Goal: Transaction & Acquisition: Obtain resource

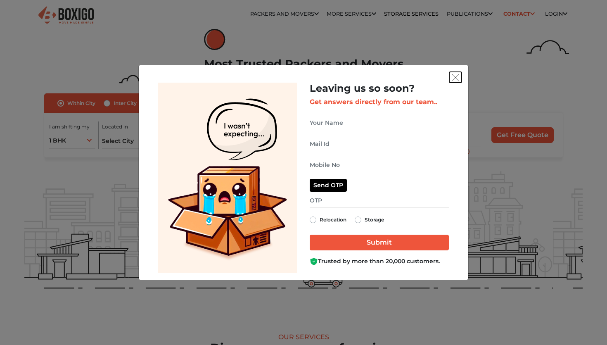
click at [449, 78] on button "get free quote dialog" at bounding box center [455, 77] width 12 height 11
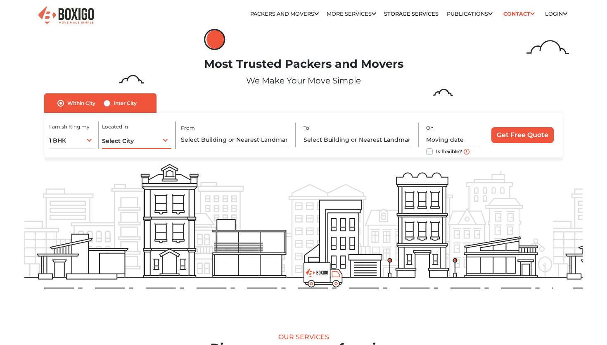
click at [125, 139] on span "Select City" at bounding box center [118, 140] width 32 height 7
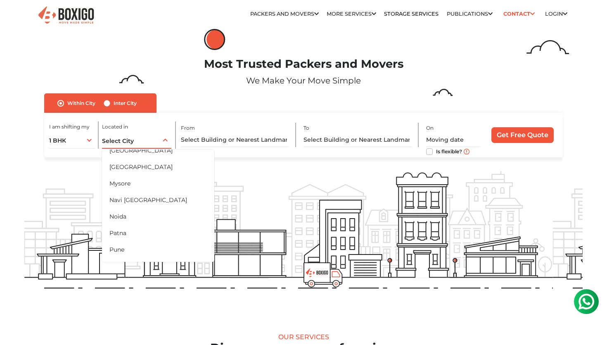
scroll to position [359, 0]
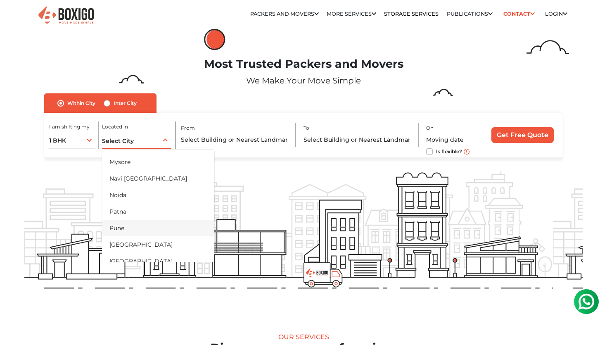
click at [116, 229] on li "Pune" at bounding box center [158, 228] width 112 height 17
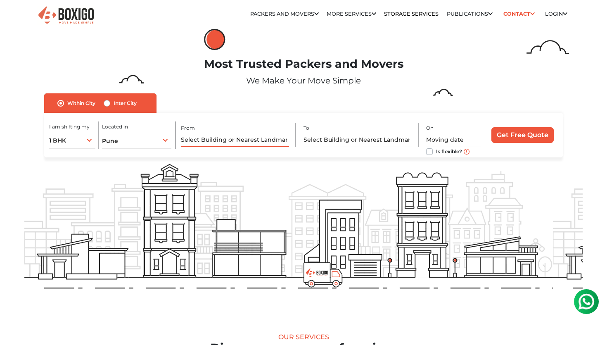
click at [214, 142] on input "text" at bounding box center [235, 139] width 109 height 14
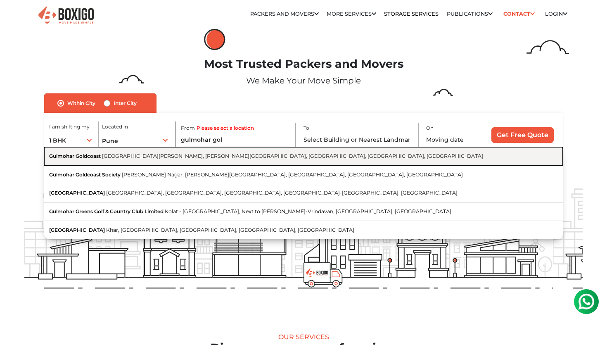
click at [184, 158] on span "[GEOGRAPHIC_DATA][PERSON_NAME], [PERSON_NAME][GEOGRAPHIC_DATA], [GEOGRAPHIC_DAT…" at bounding box center [292, 156] width 381 height 6
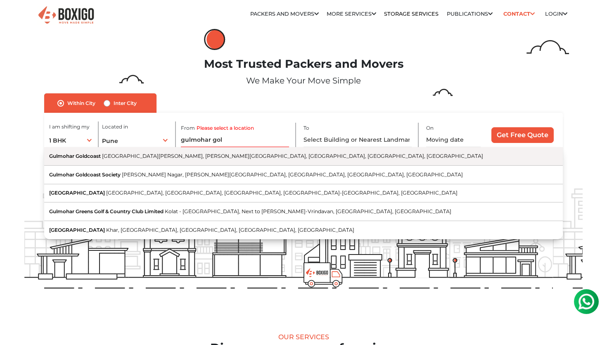
type input "Gulmohar Goldcoast, [GEOGRAPHIC_DATA], [PERSON_NAME][GEOGRAPHIC_DATA], [PERSON_…"
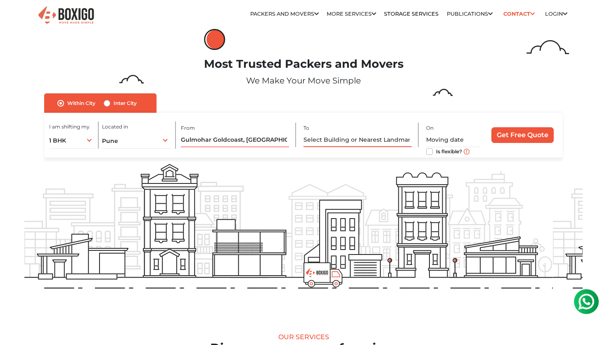
click at [310, 140] on input "text" at bounding box center [357, 139] width 109 height 14
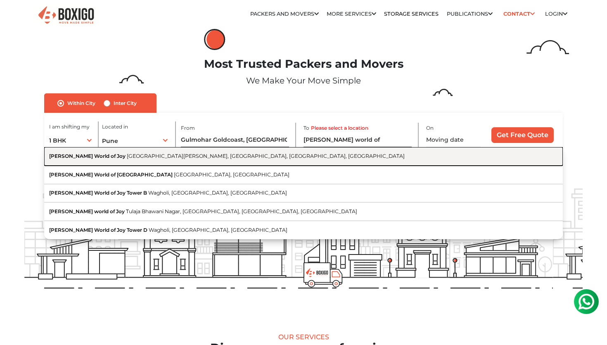
click at [351, 154] on button "[PERSON_NAME] World of Joy [GEOGRAPHIC_DATA][PERSON_NAME], [GEOGRAPHIC_DATA], […" at bounding box center [303, 156] width 518 height 19
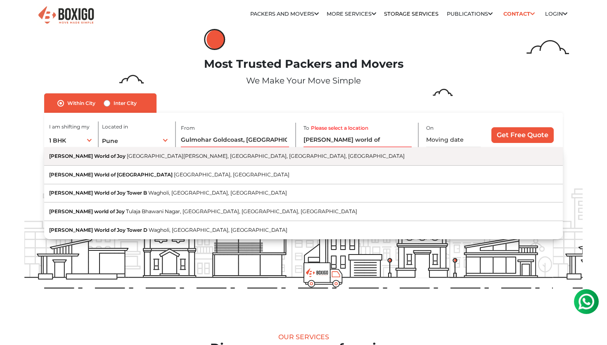
type input "[PERSON_NAME] World of Joy, [GEOGRAPHIC_DATA], [PERSON_NAME][GEOGRAPHIC_DATA], …"
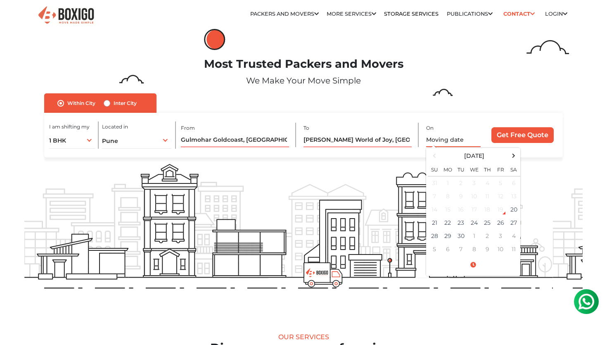
click at [429, 140] on input "text" at bounding box center [453, 139] width 54 height 14
click at [438, 223] on td "21" at bounding box center [434, 222] width 13 height 13
type input "[DATE] 12:00 AM"
click at [510, 134] on input "Get Free Quote" at bounding box center [522, 135] width 62 height 16
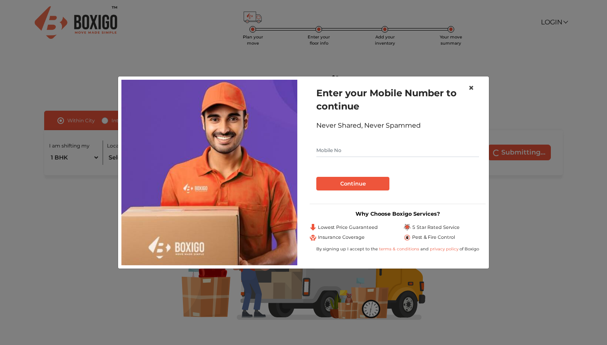
click at [473, 87] on span "×" at bounding box center [471, 88] width 6 height 12
